Goal: Find specific page/section: Find specific page/section

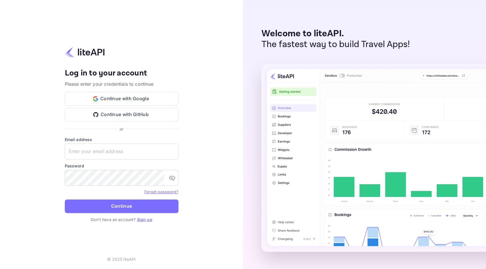
type input "[EMAIL_ADDRESS][DOMAIN_NAME]"
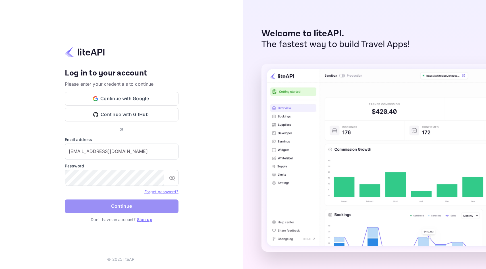
click at [108, 206] on button "Continue" at bounding box center [122, 207] width 114 height 14
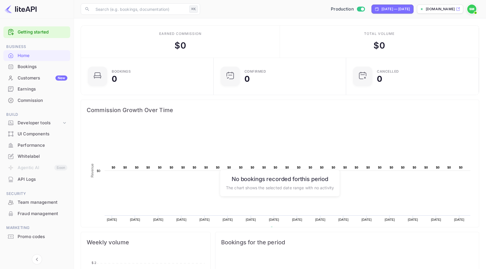
click at [36, 161] on div "Whitelabel" at bounding box center [36, 156] width 67 height 11
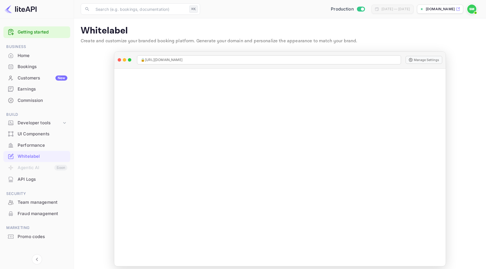
scroll to position [4, 0]
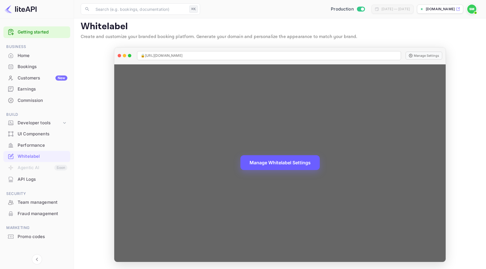
click at [286, 164] on button "Manage Whitelabel Settings" at bounding box center [279, 162] width 79 height 15
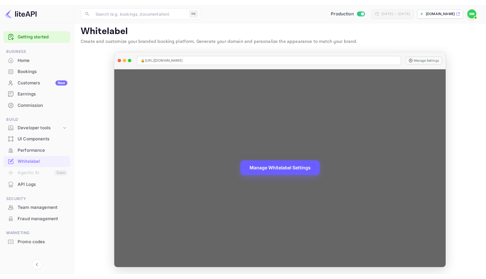
scroll to position [2, 0]
